Goal: Task Accomplishment & Management: Manage account settings

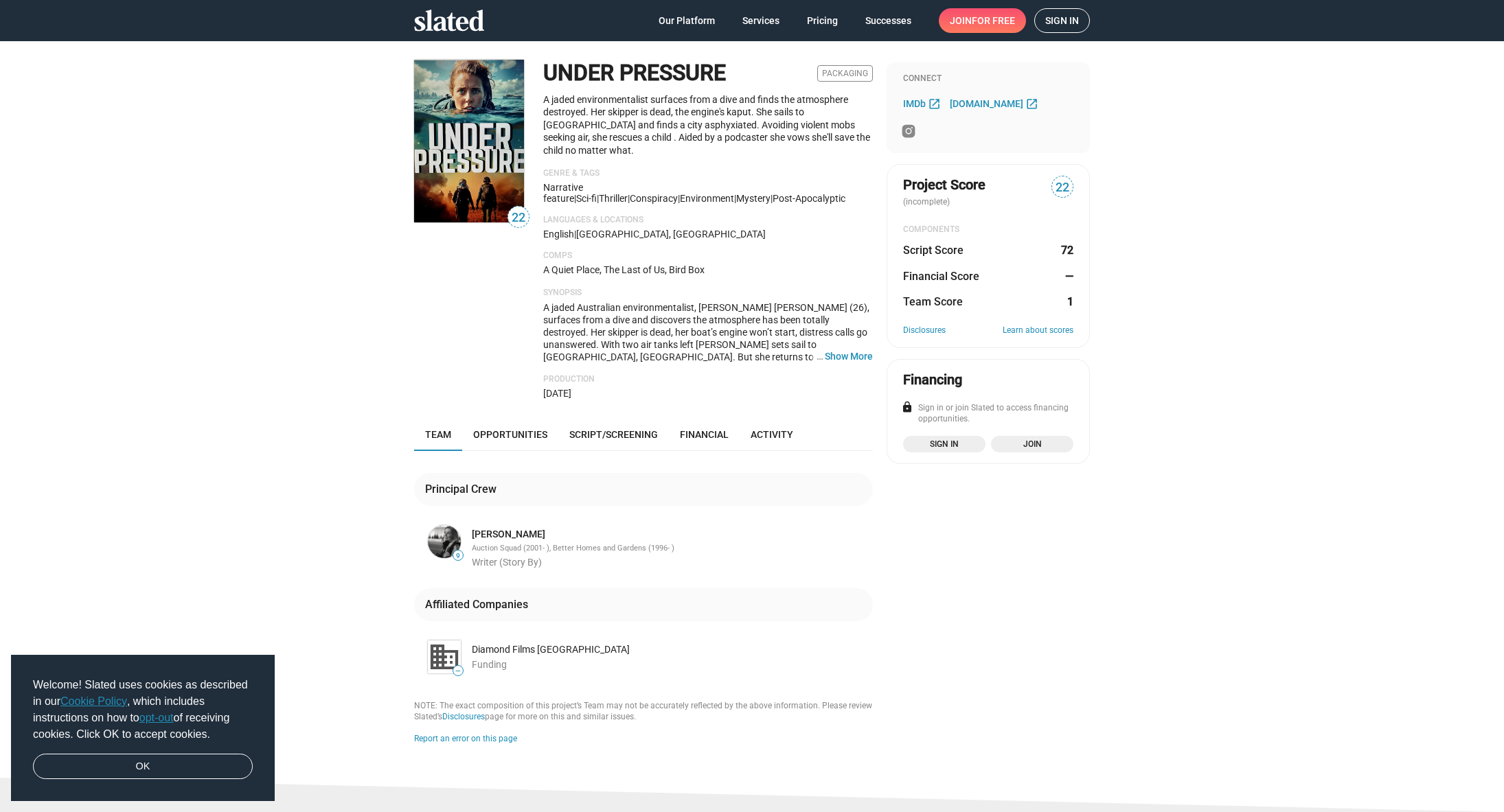
click at [1065, 25] on span "Sign in" at bounding box center [1062, 21] width 34 height 23
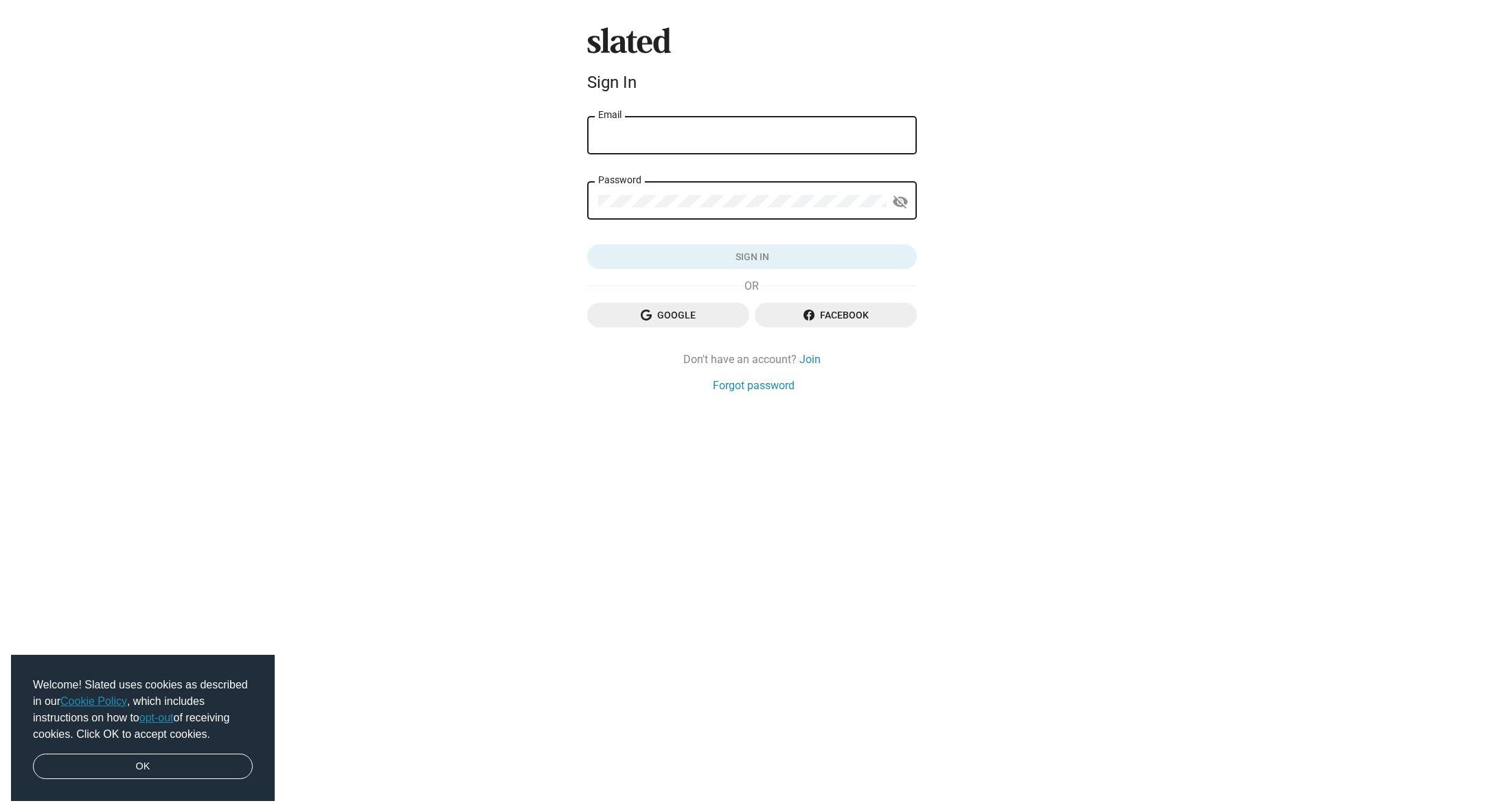
type input "[EMAIL_ADDRESS][DOMAIN_NAME]"
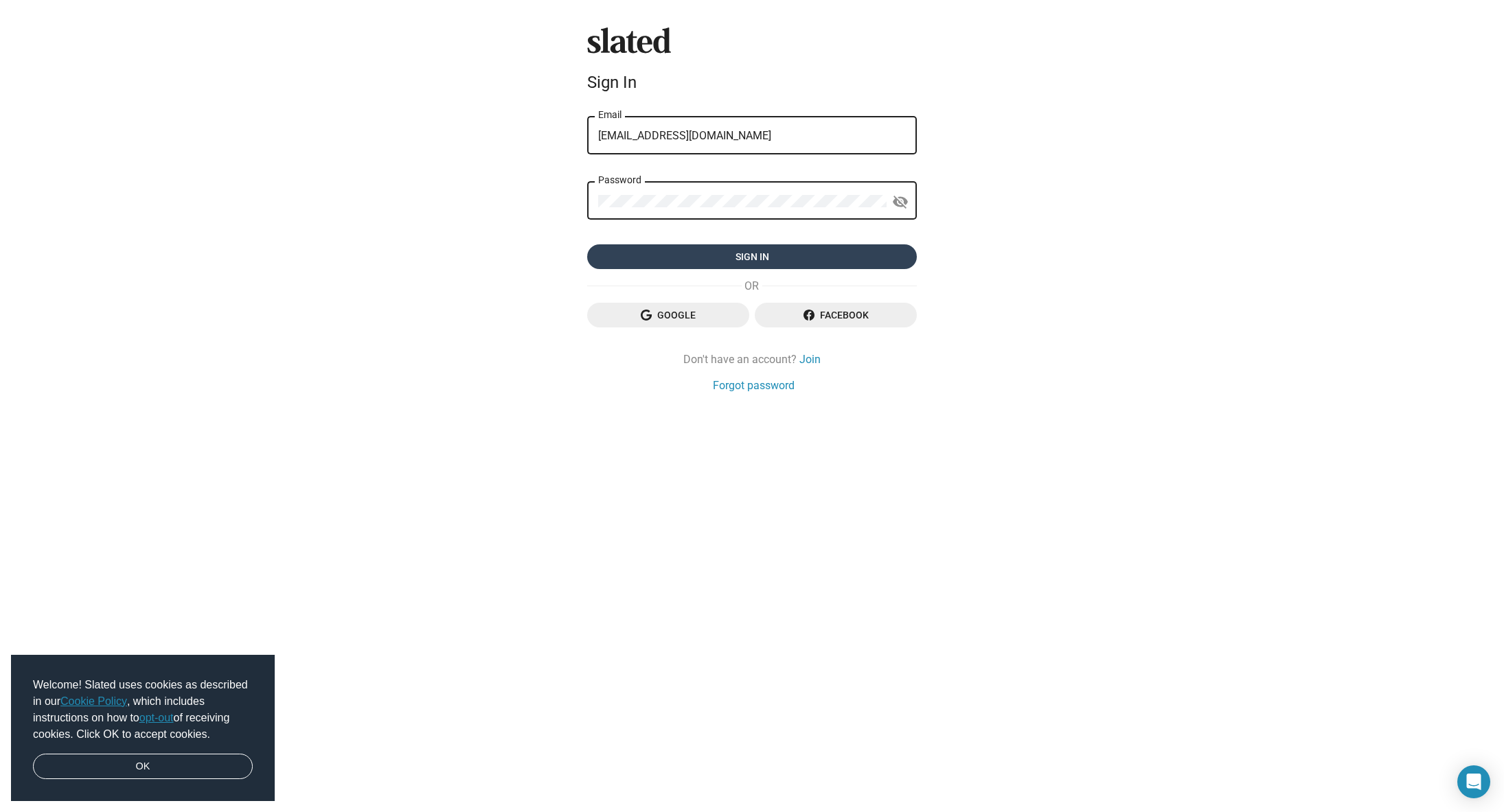
click at [827, 259] on span "Sign in" at bounding box center [752, 257] width 308 height 25
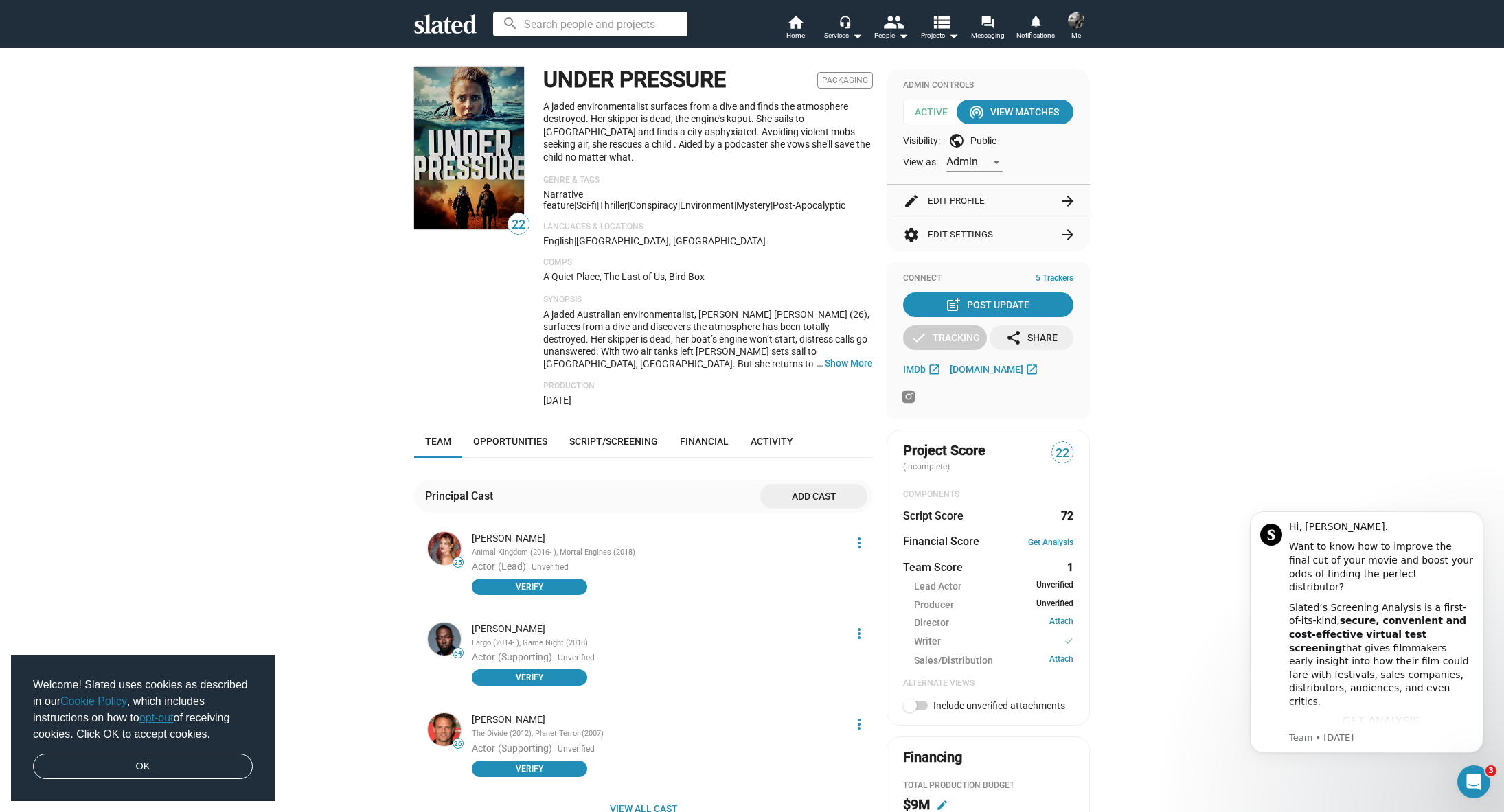
click at [1079, 35] on span "Me" at bounding box center [1075, 36] width 10 height 16
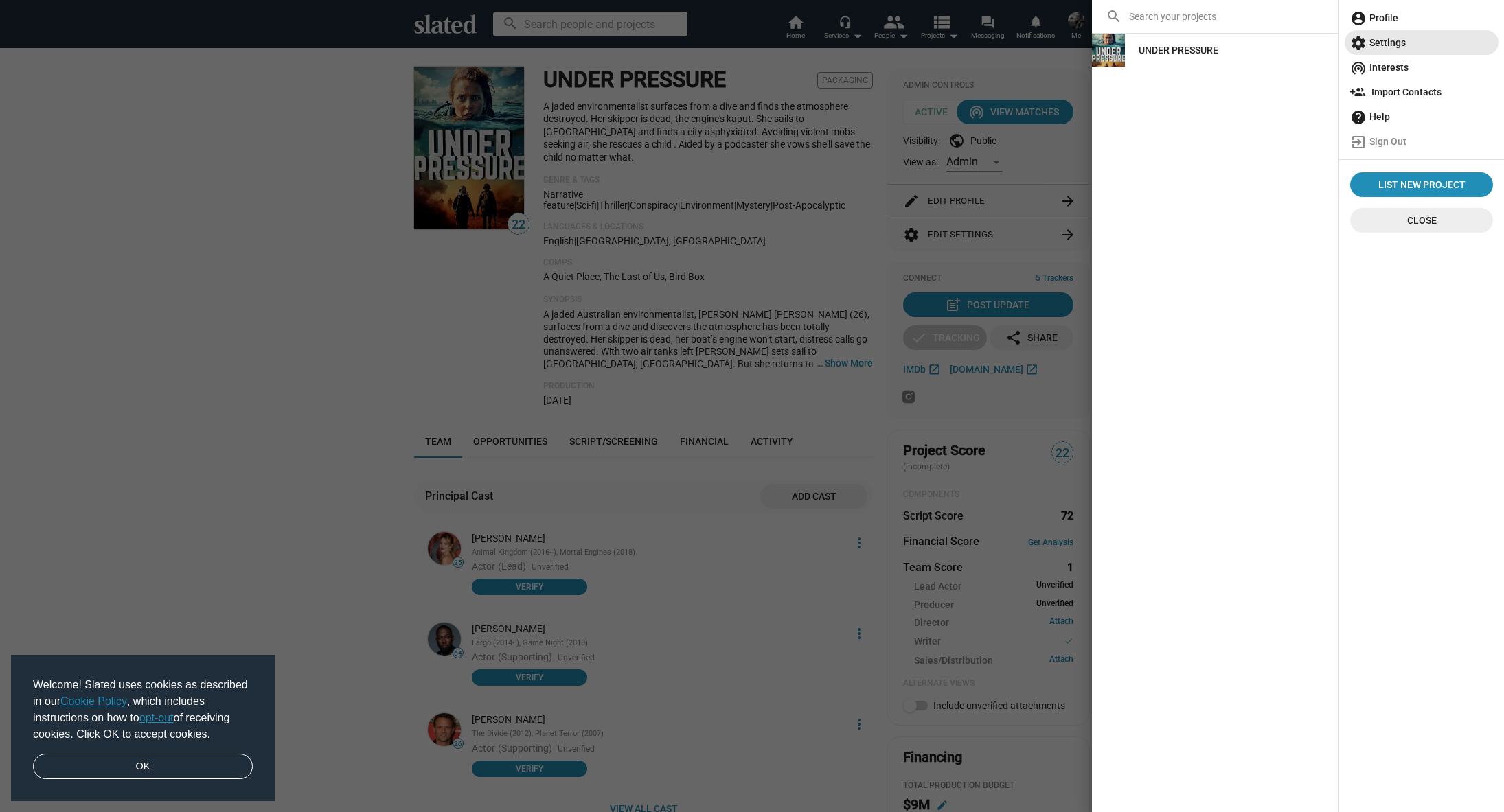
click at [1369, 38] on span "settings Settings" at bounding box center [1421, 43] width 143 height 25
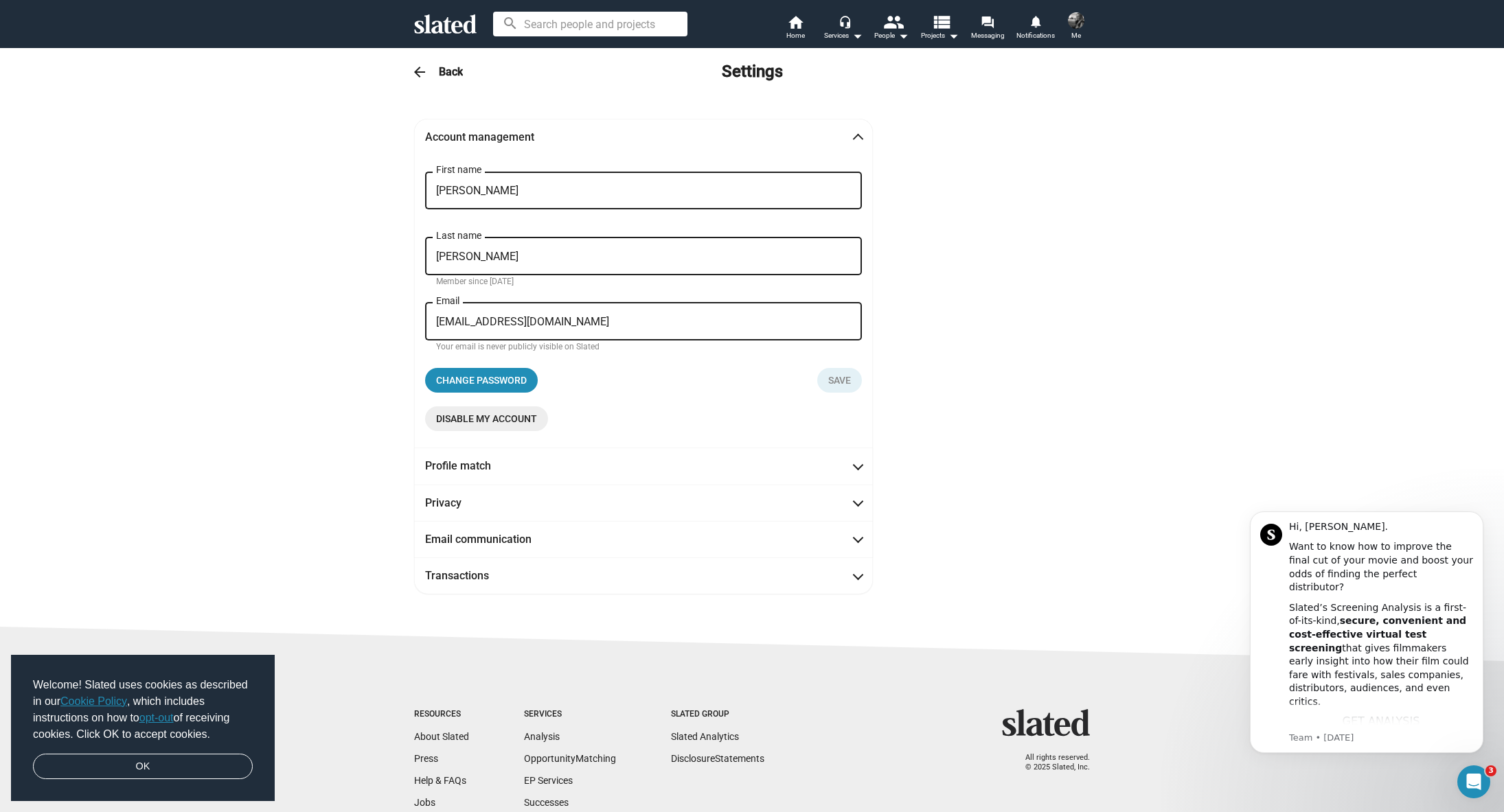
click at [1078, 37] on span "Me" at bounding box center [1075, 36] width 10 height 16
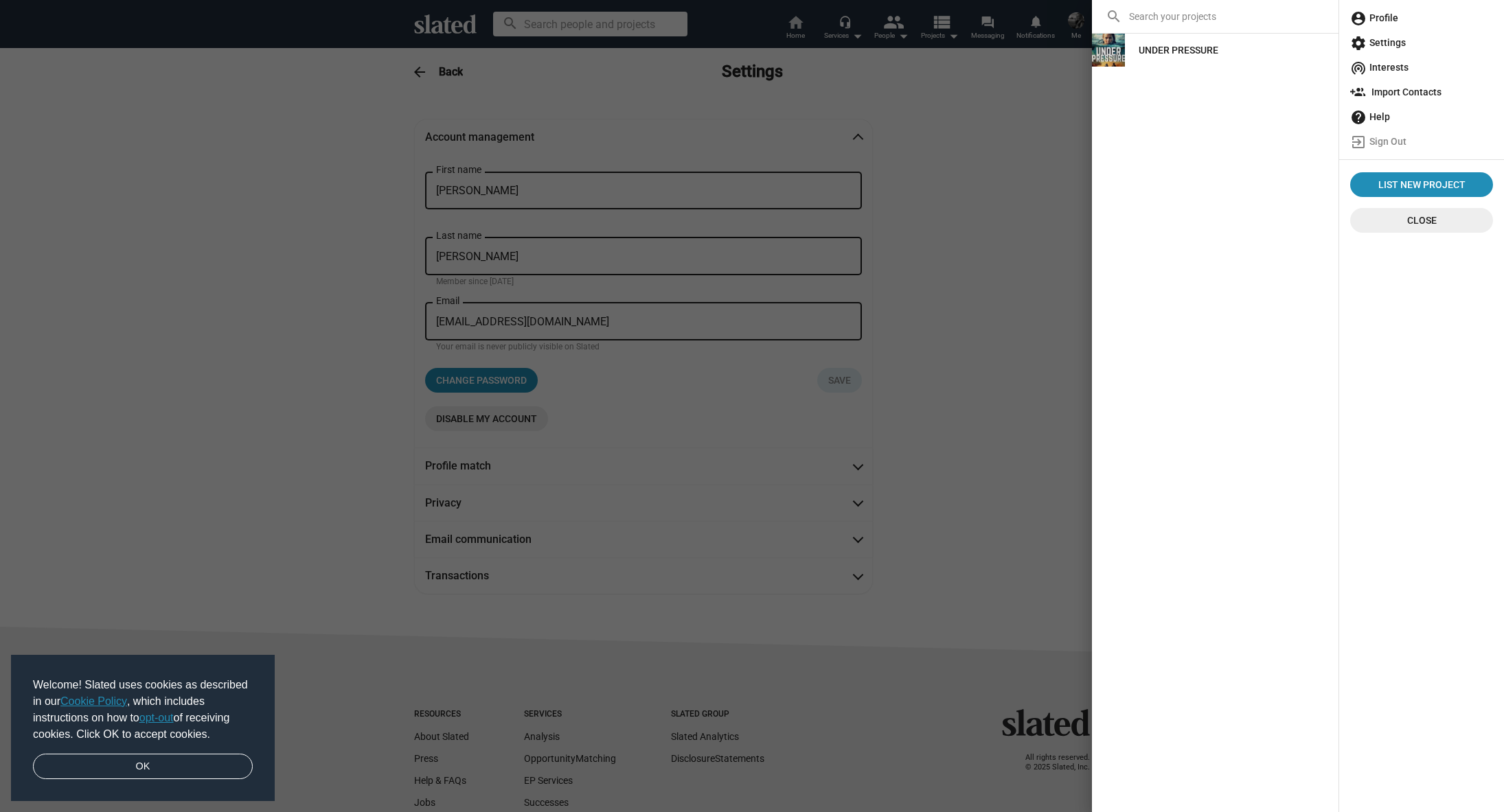
click at [783, 31] on div at bounding box center [752, 406] width 1504 height 812
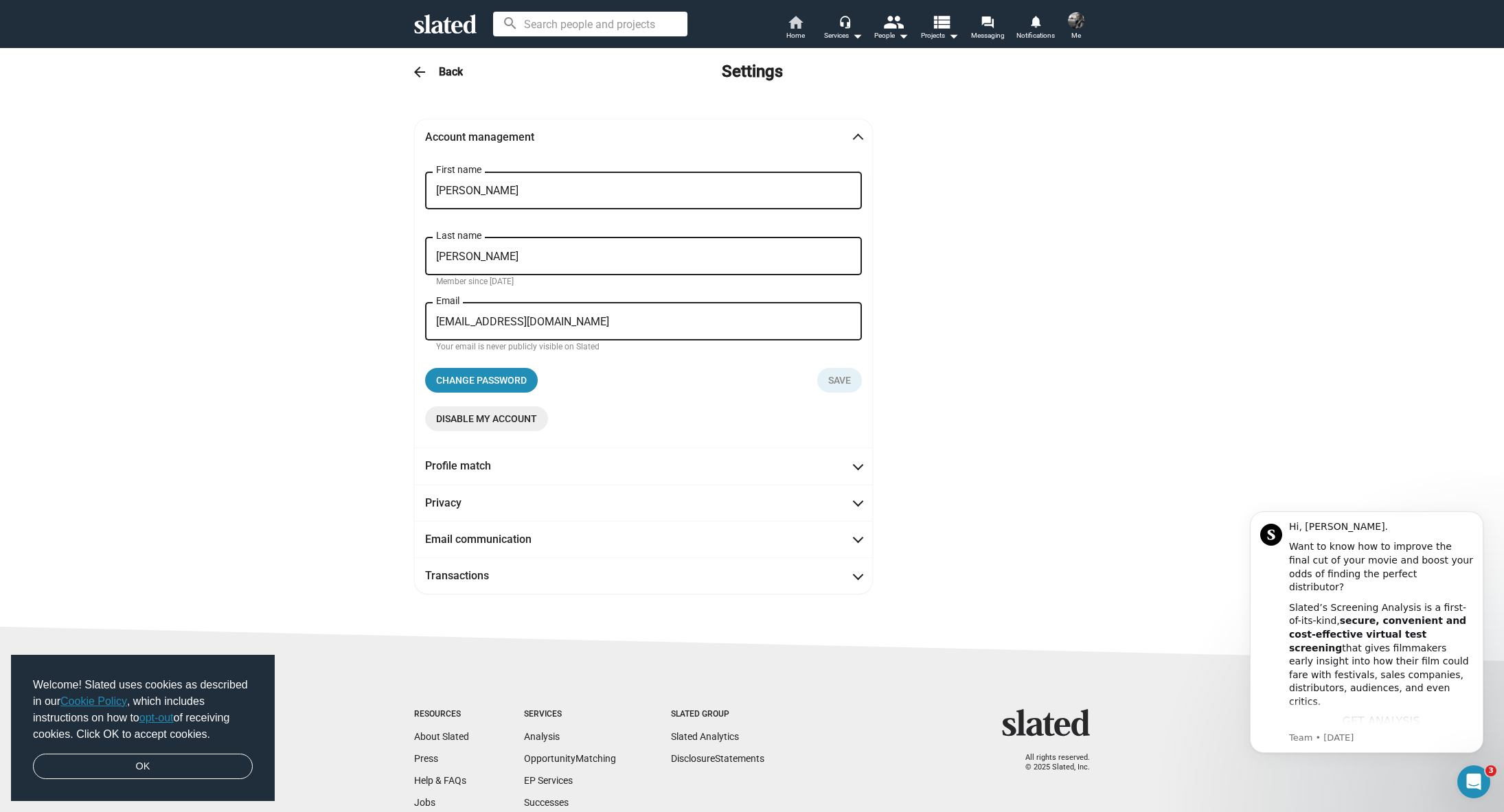
click at [793, 29] on span "Home" at bounding box center [795, 36] width 19 height 16
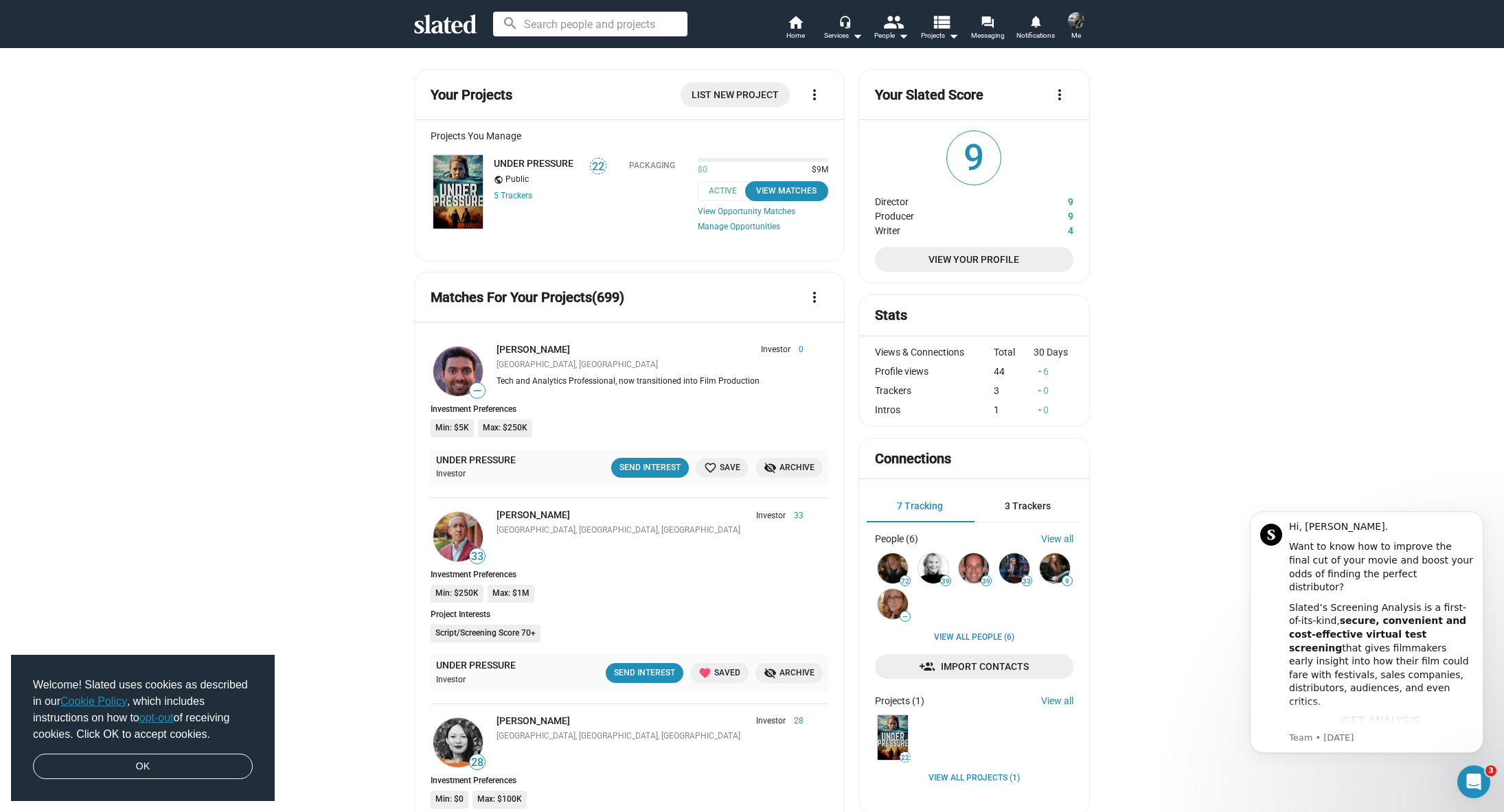
click at [1080, 34] on span "Me" at bounding box center [1075, 36] width 10 height 16
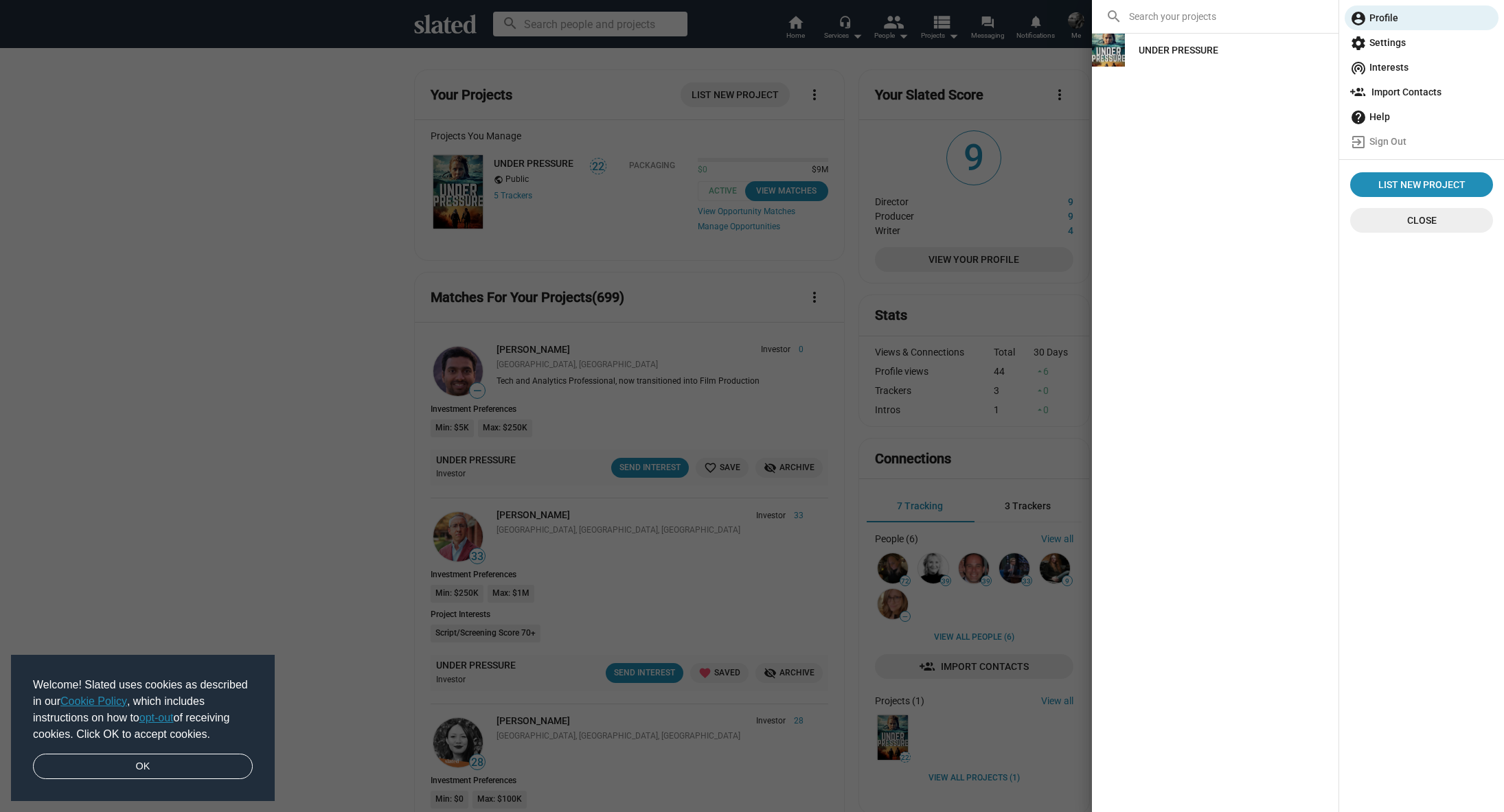
click at [1367, 118] on span "help Help" at bounding box center [1421, 117] width 143 height 25
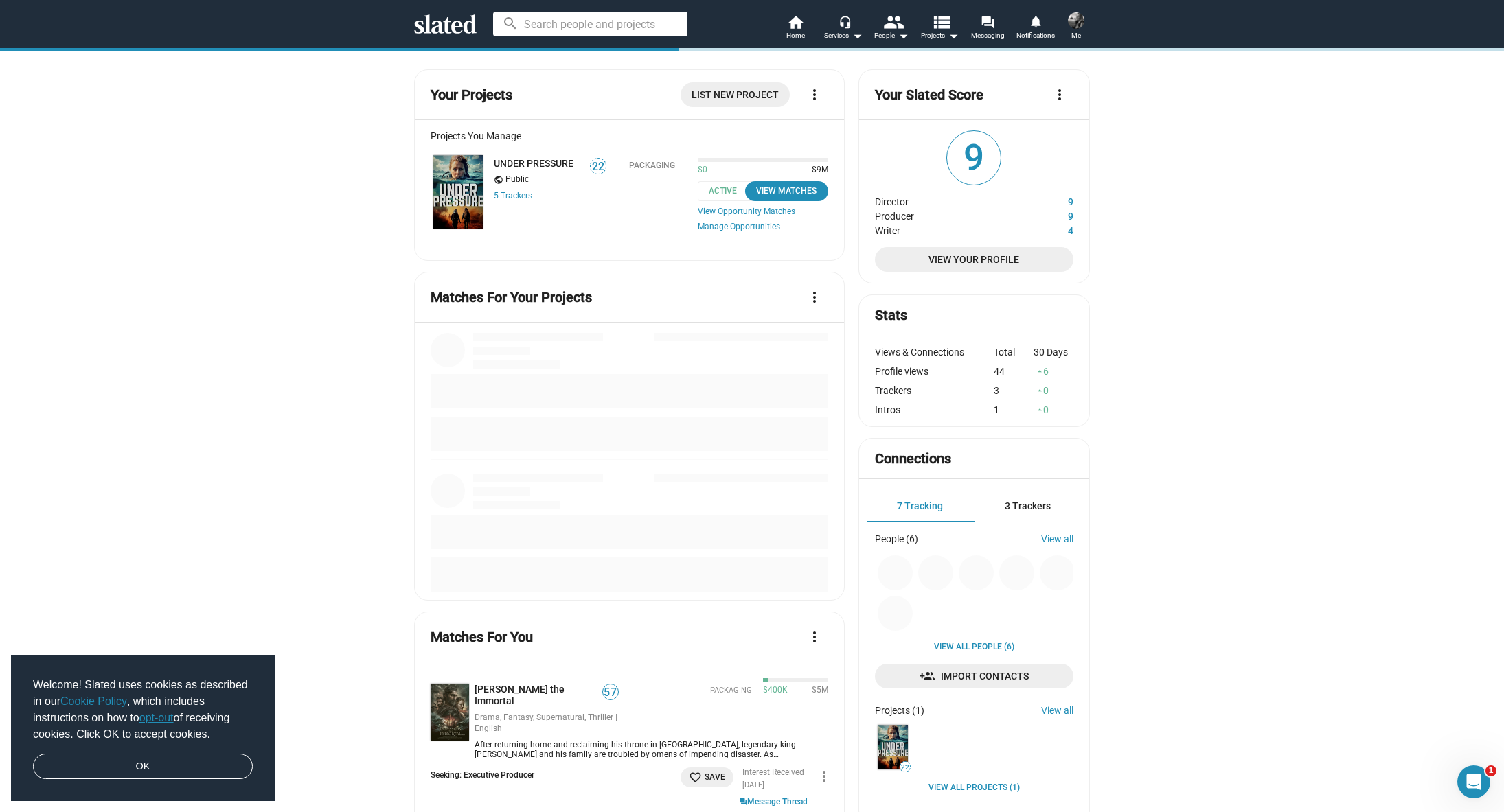
click at [1083, 32] on button "Me" at bounding box center [1075, 28] width 33 height 36
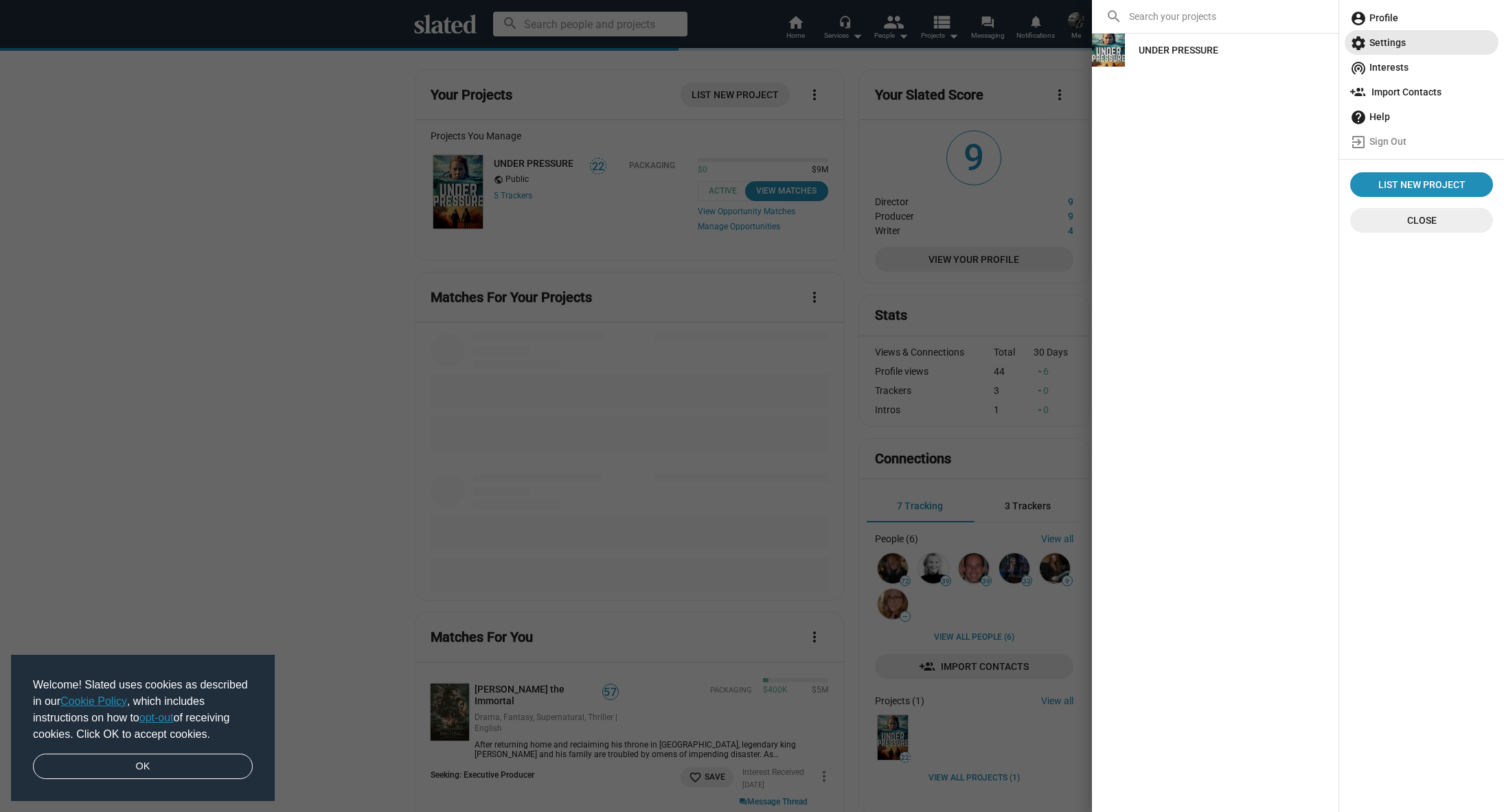
click at [1366, 41] on mat-icon "settings" at bounding box center [1358, 43] width 16 height 16
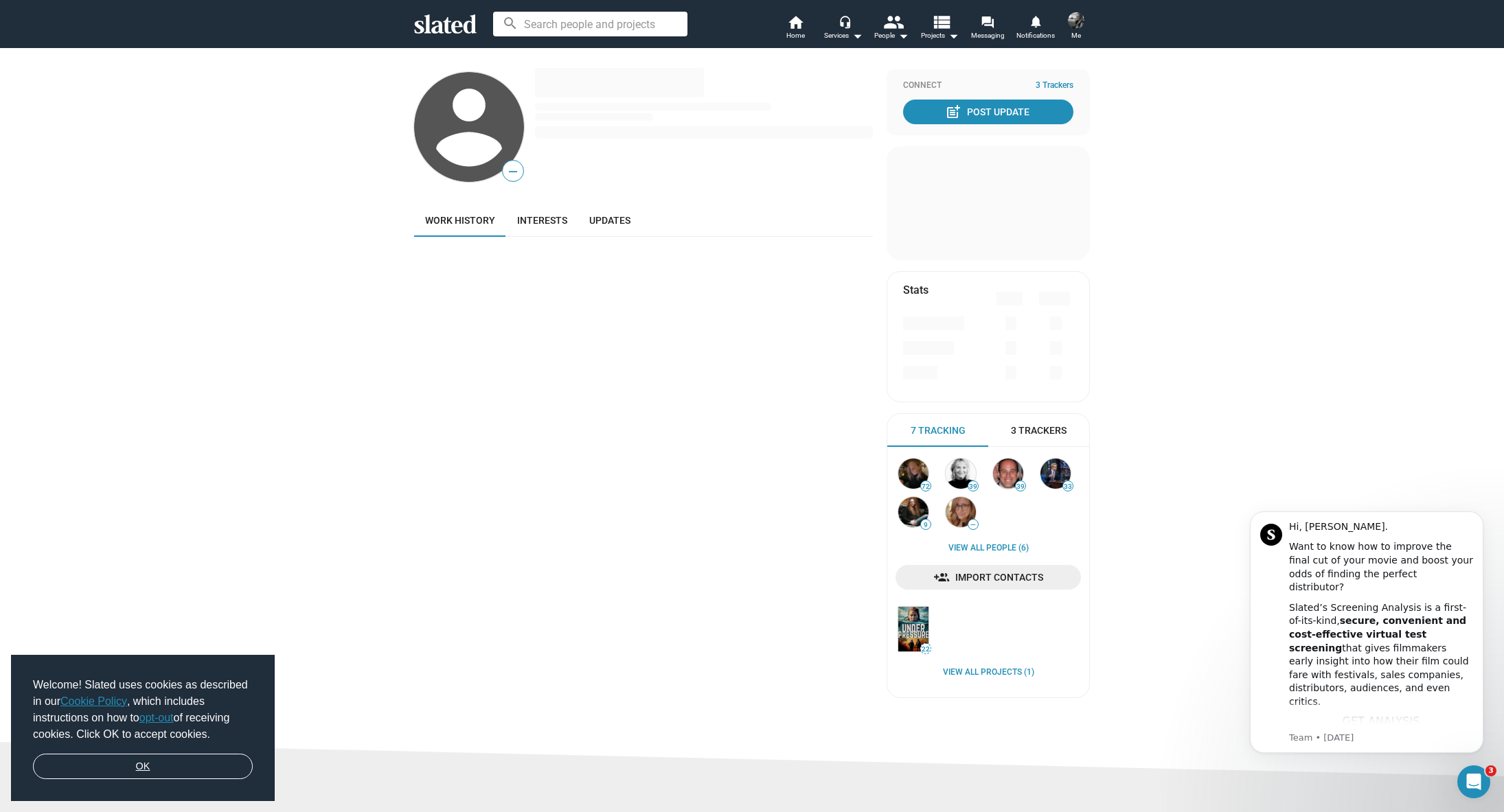
click at [214, 764] on link "OK" at bounding box center [143, 767] width 219 height 26
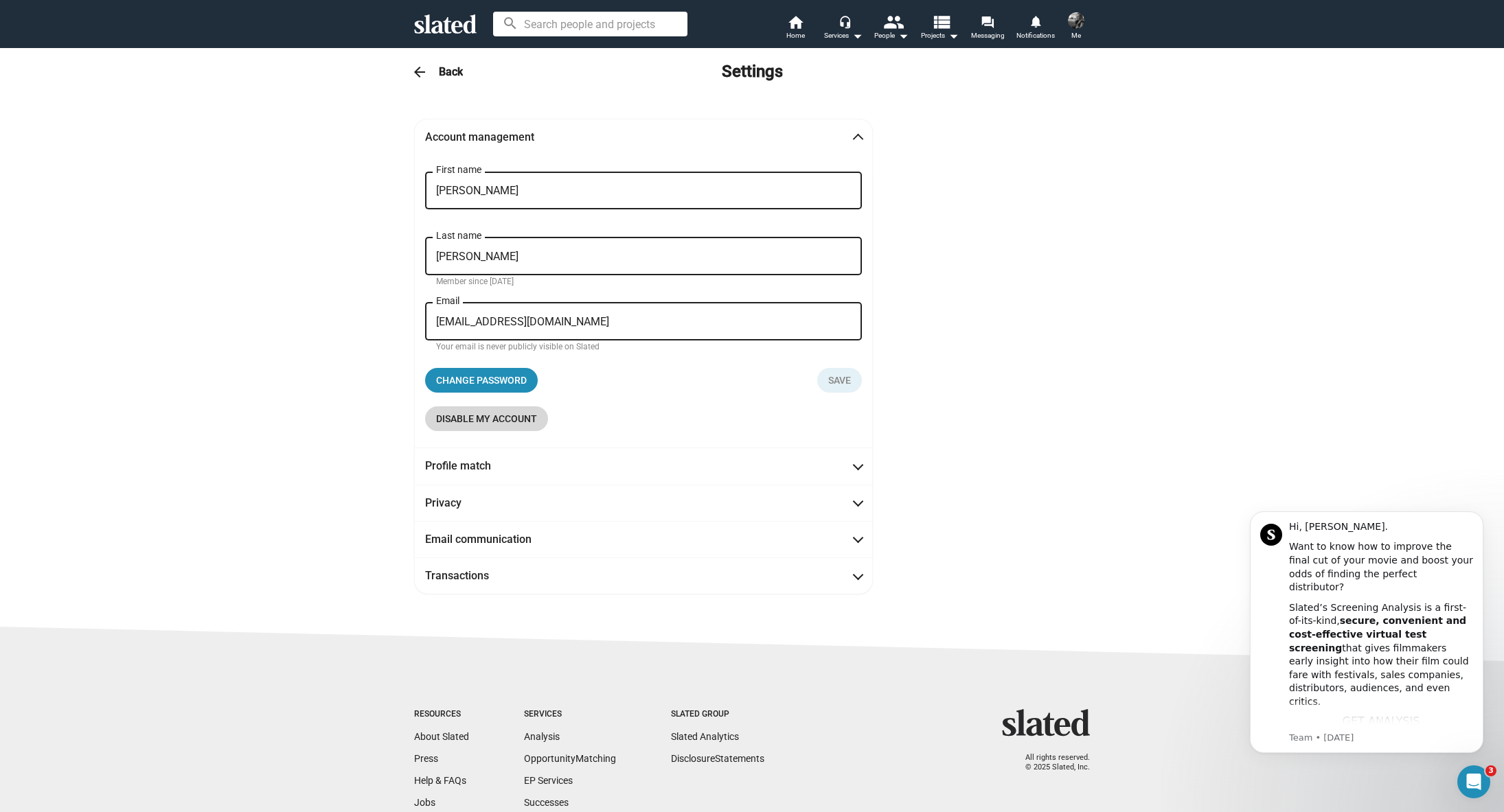
click at [500, 419] on span "Disable my account" at bounding box center [486, 419] width 101 height 25
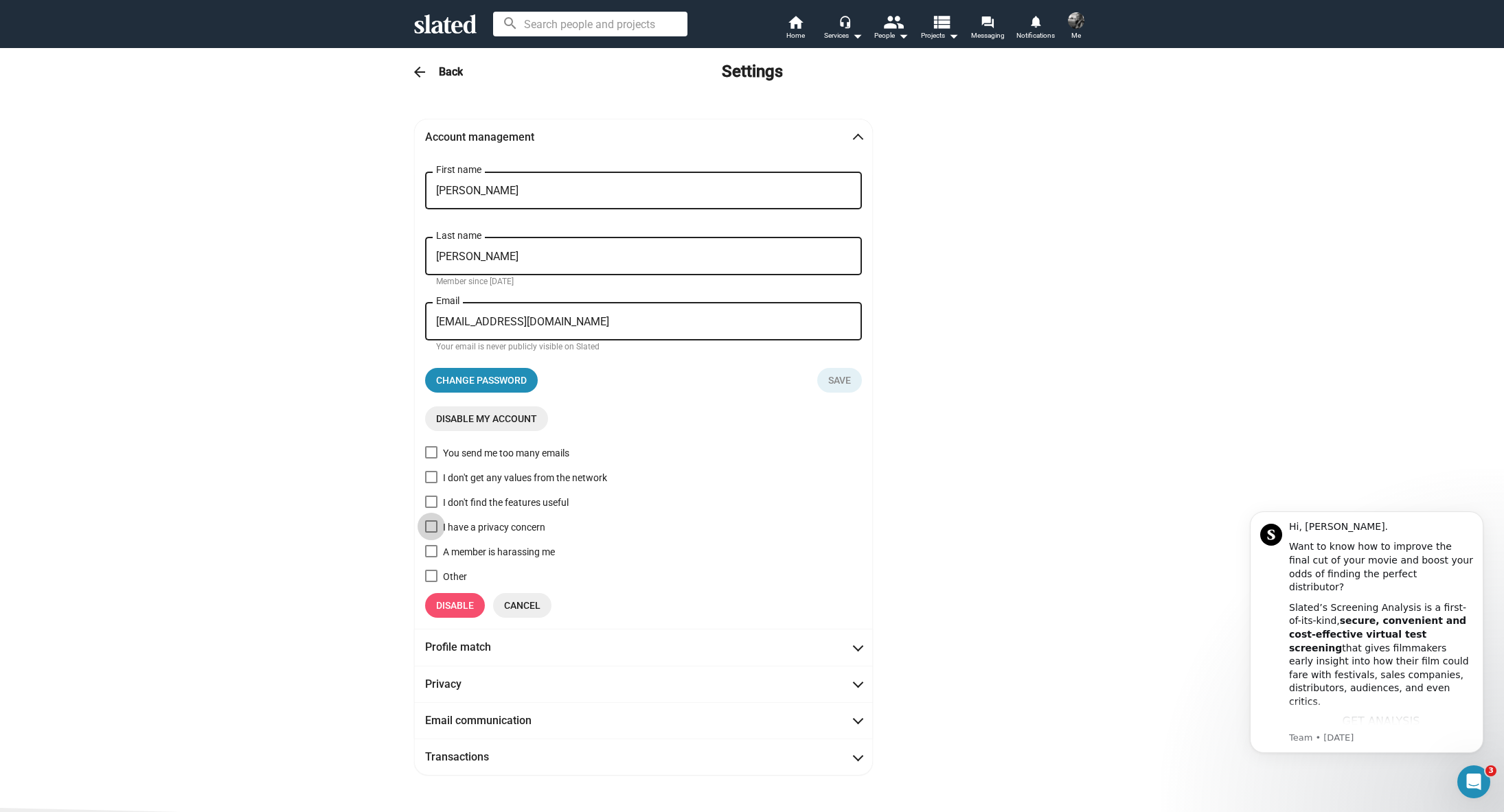
click at [433, 522] on span at bounding box center [431, 527] width 12 height 12
click at [431, 533] on input "I have a privacy concern" at bounding box center [431, 533] width 1 height 1
checkbox input "true"
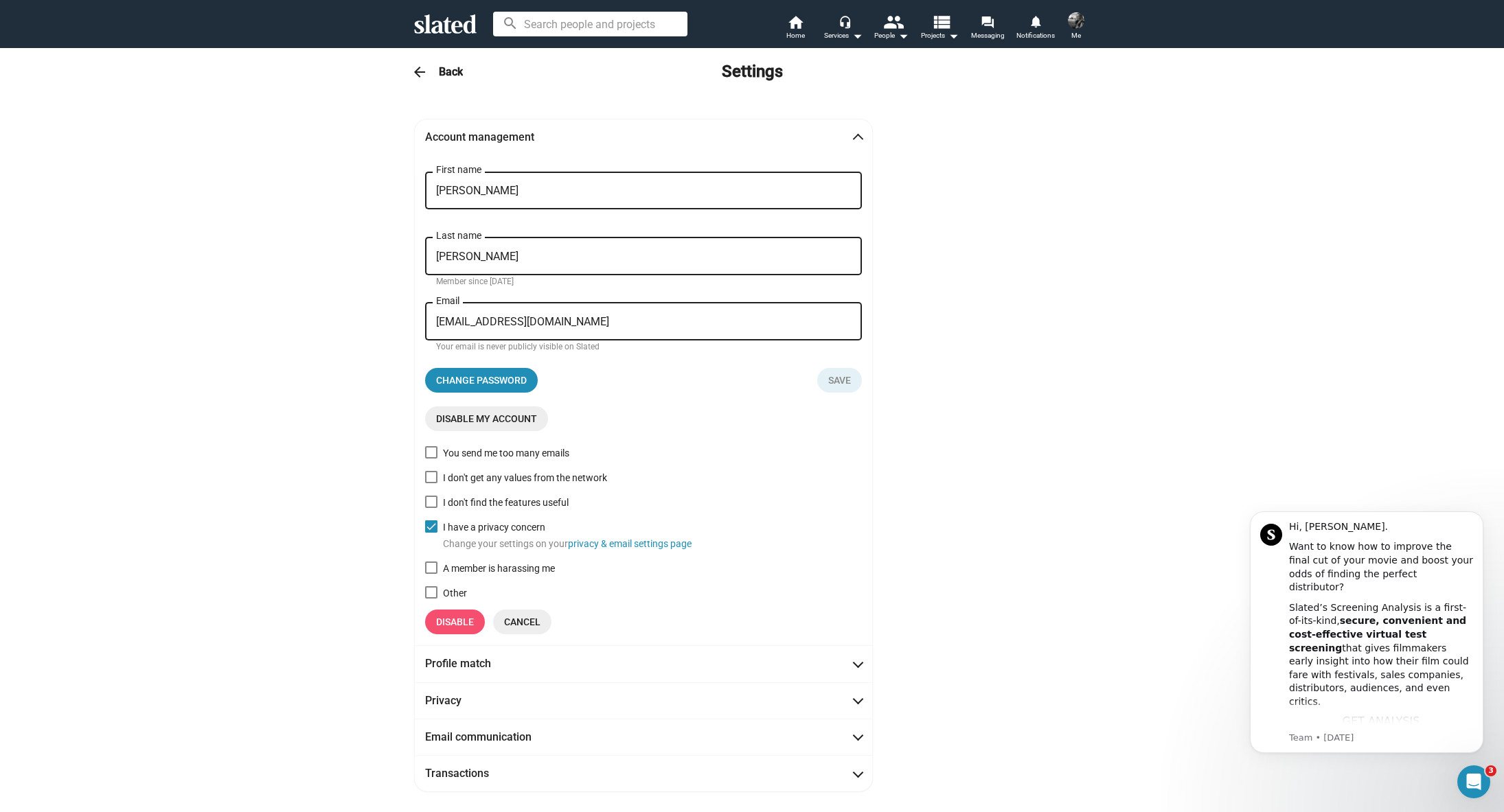
click at [456, 619] on span "Disable" at bounding box center [455, 622] width 37 height 25
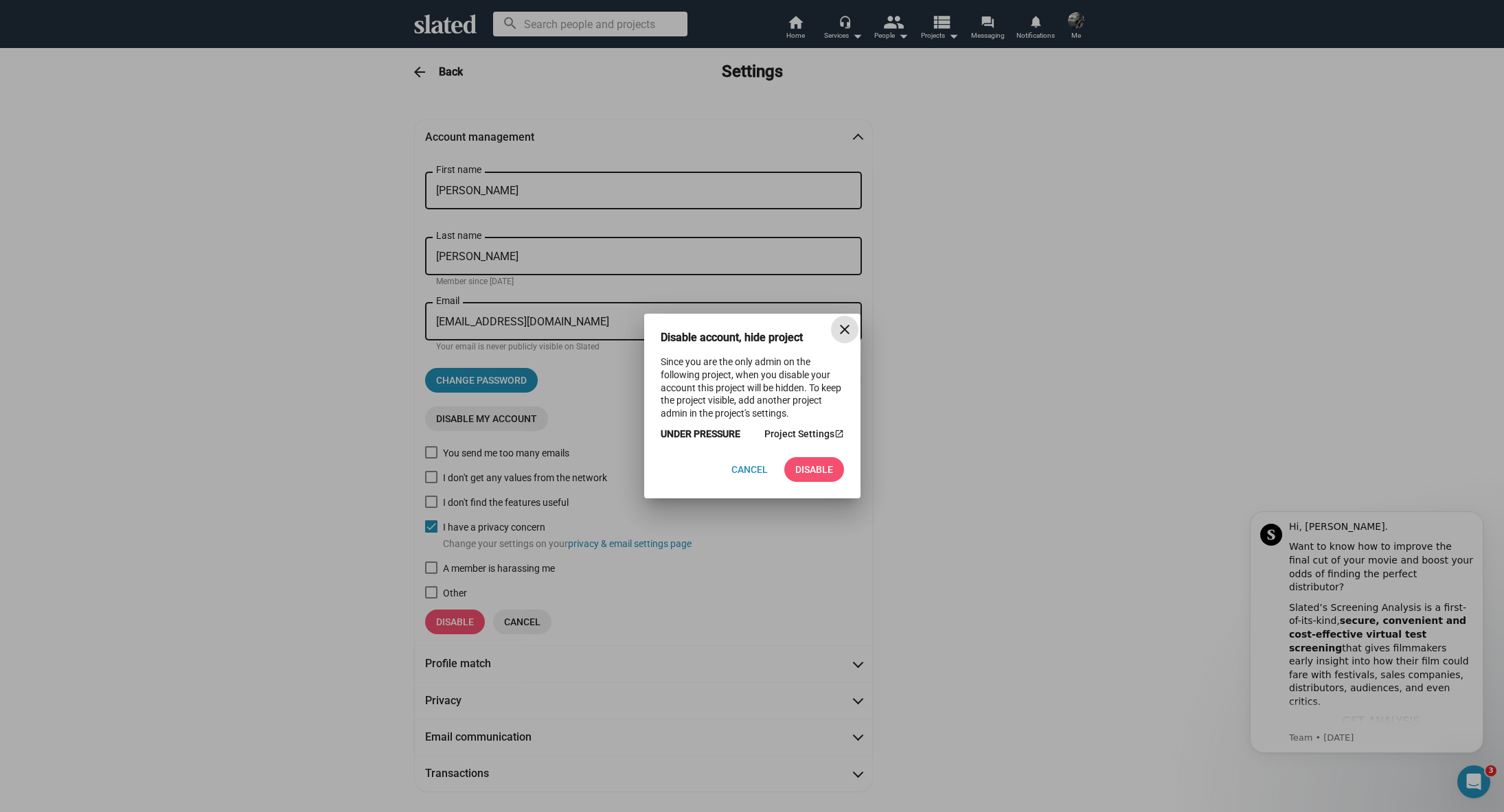
click at [812, 471] on span "Disable" at bounding box center [814, 470] width 37 height 25
